Goal: Unclear: Browse casually

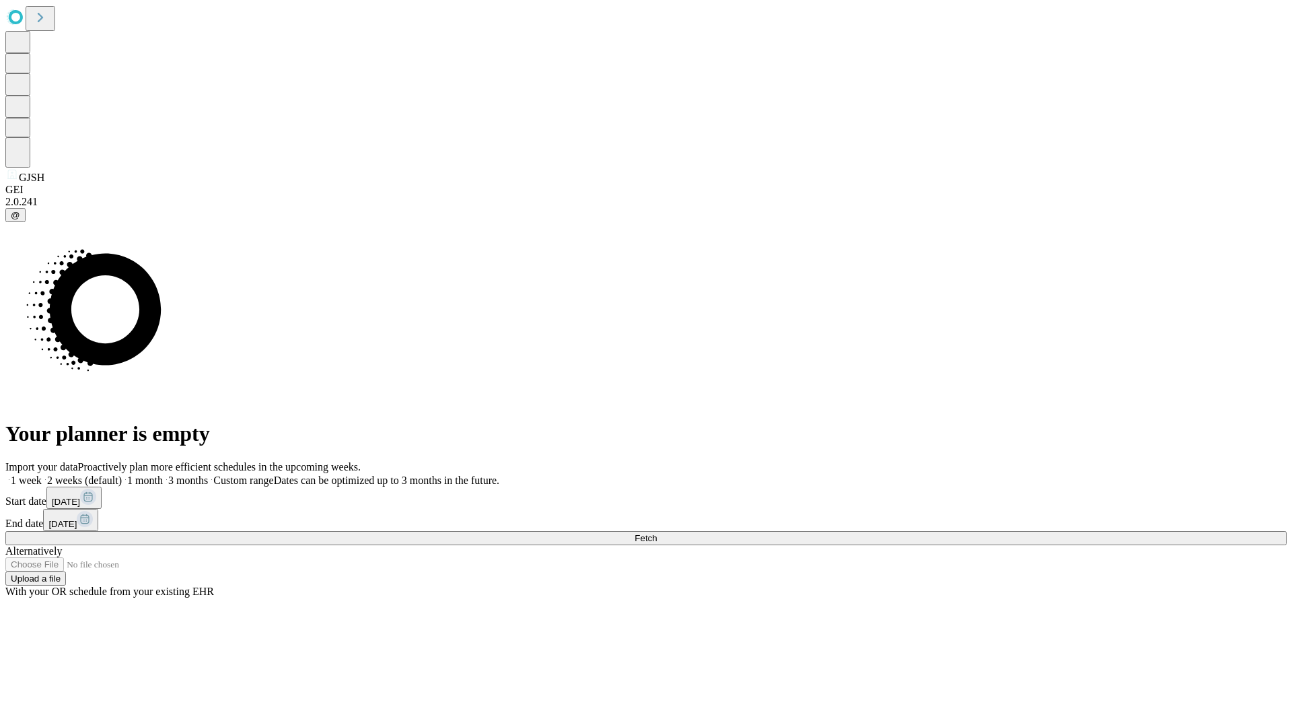
click at [657, 533] on span "Fetch" at bounding box center [645, 538] width 22 height 10
